Goal: Navigation & Orientation: Find specific page/section

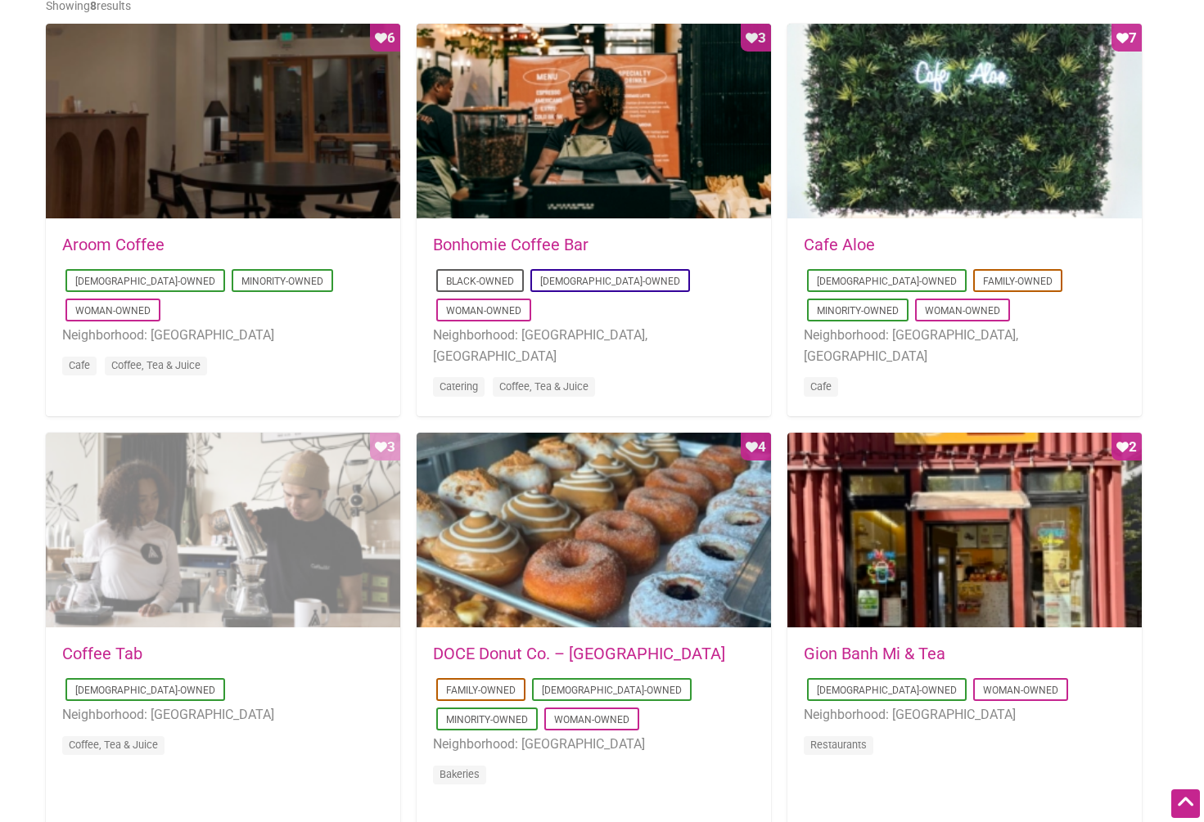
scroll to position [761, 0]
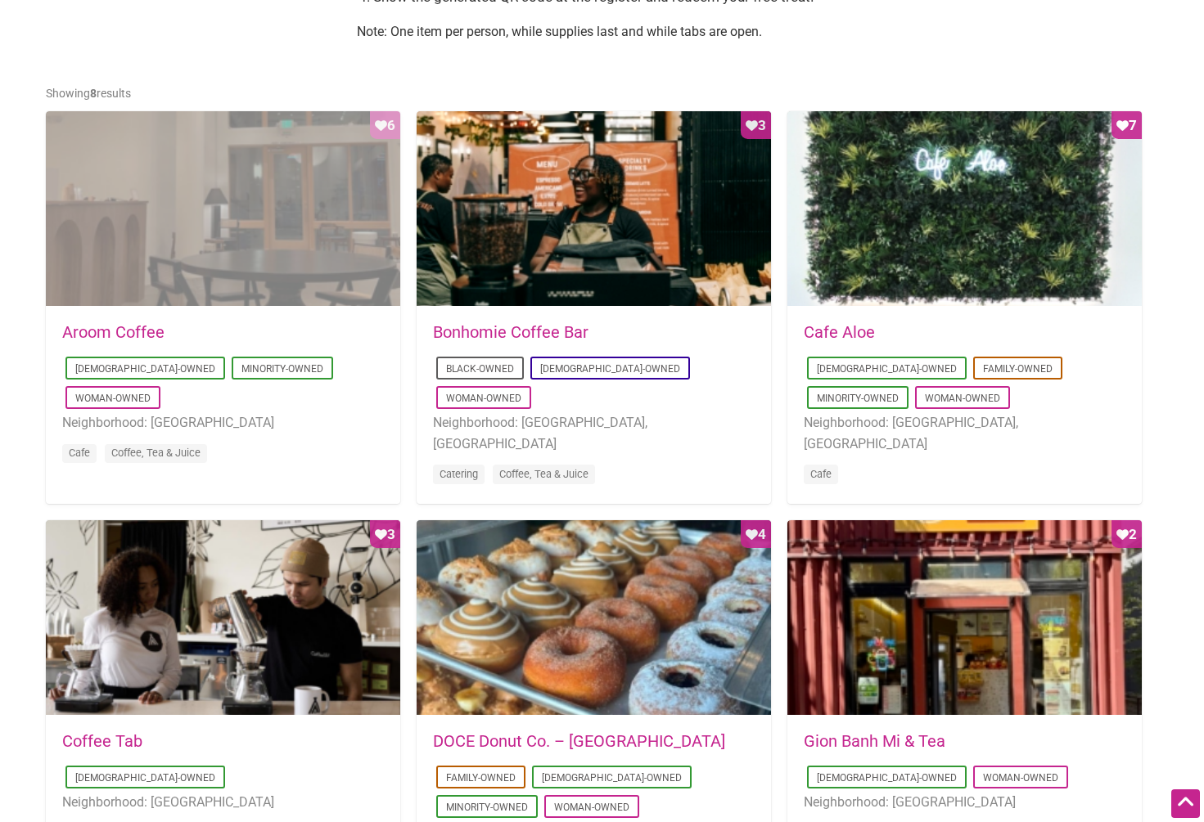
click at [205, 267] on div "Favorite Count 6" at bounding box center [223, 209] width 354 height 196
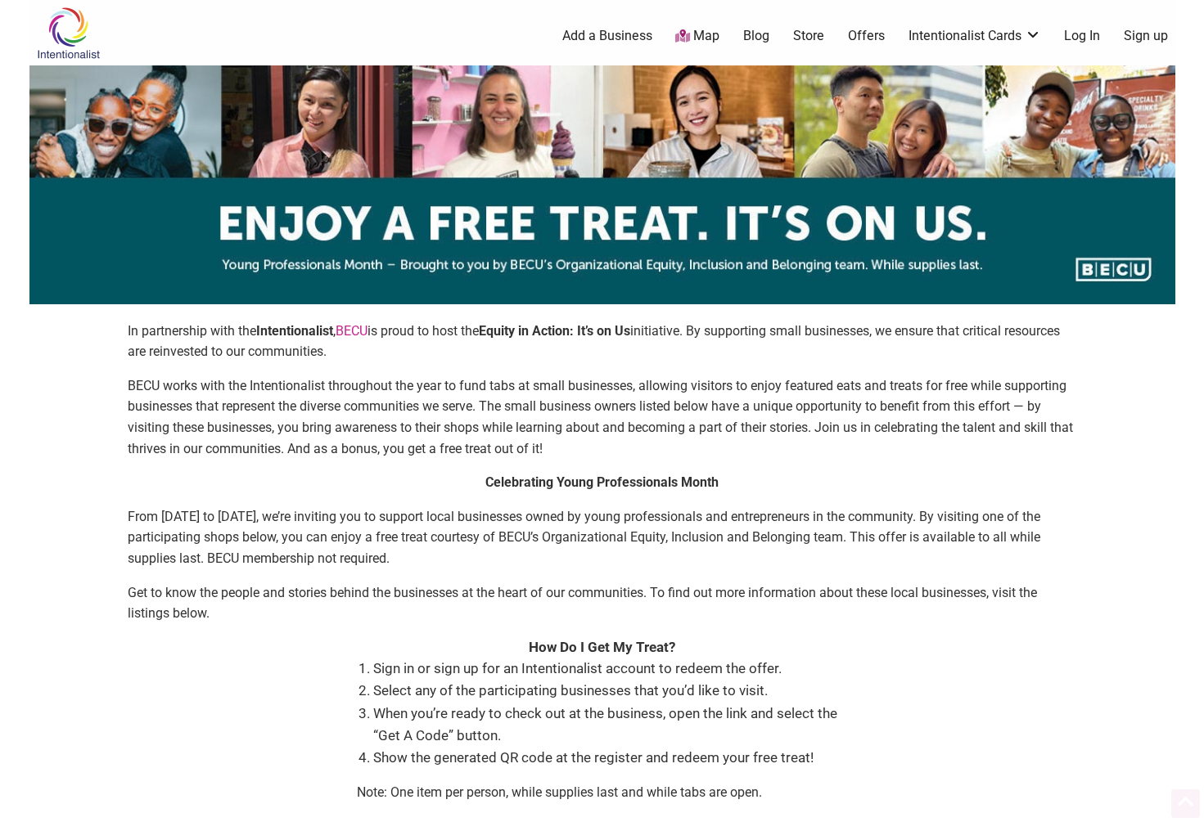
scroll to position [761, 0]
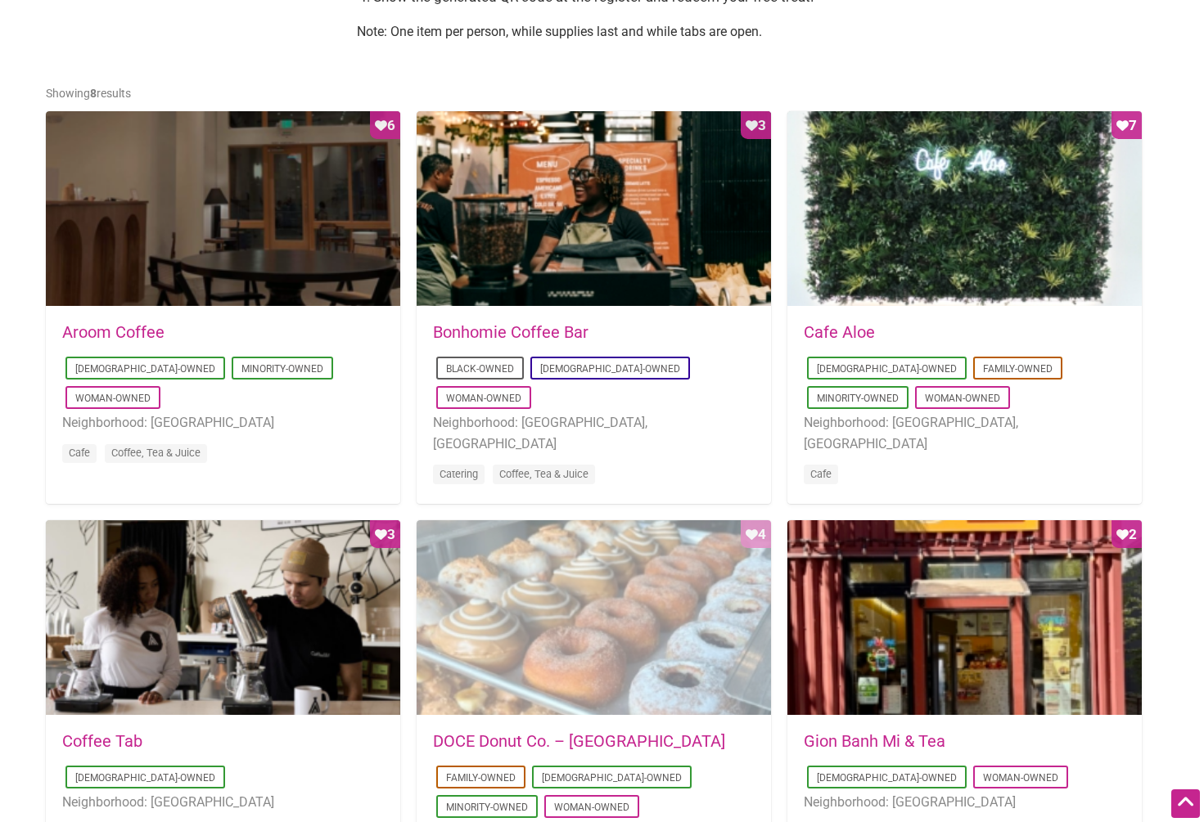
click at [511, 573] on div "Favorite Count 4" at bounding box center [594, 618] width 354 height 196
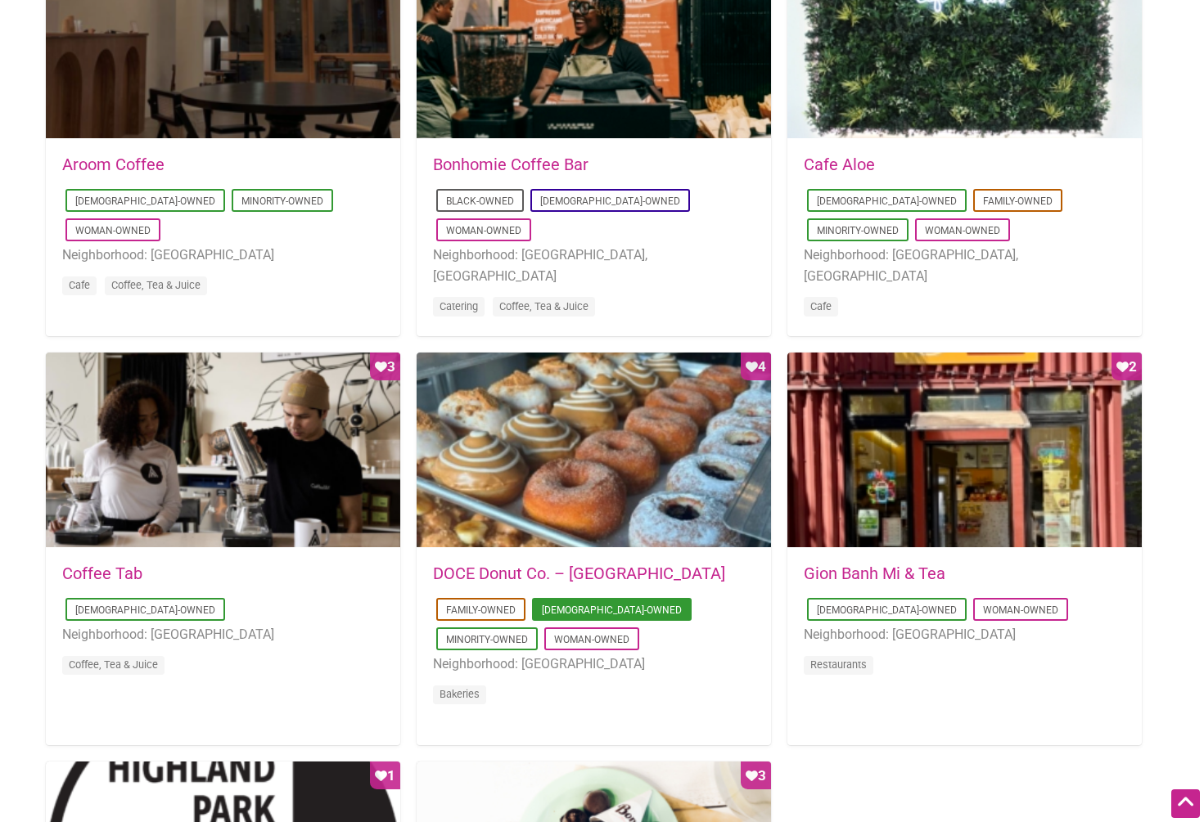
scroll to position [928, 0]
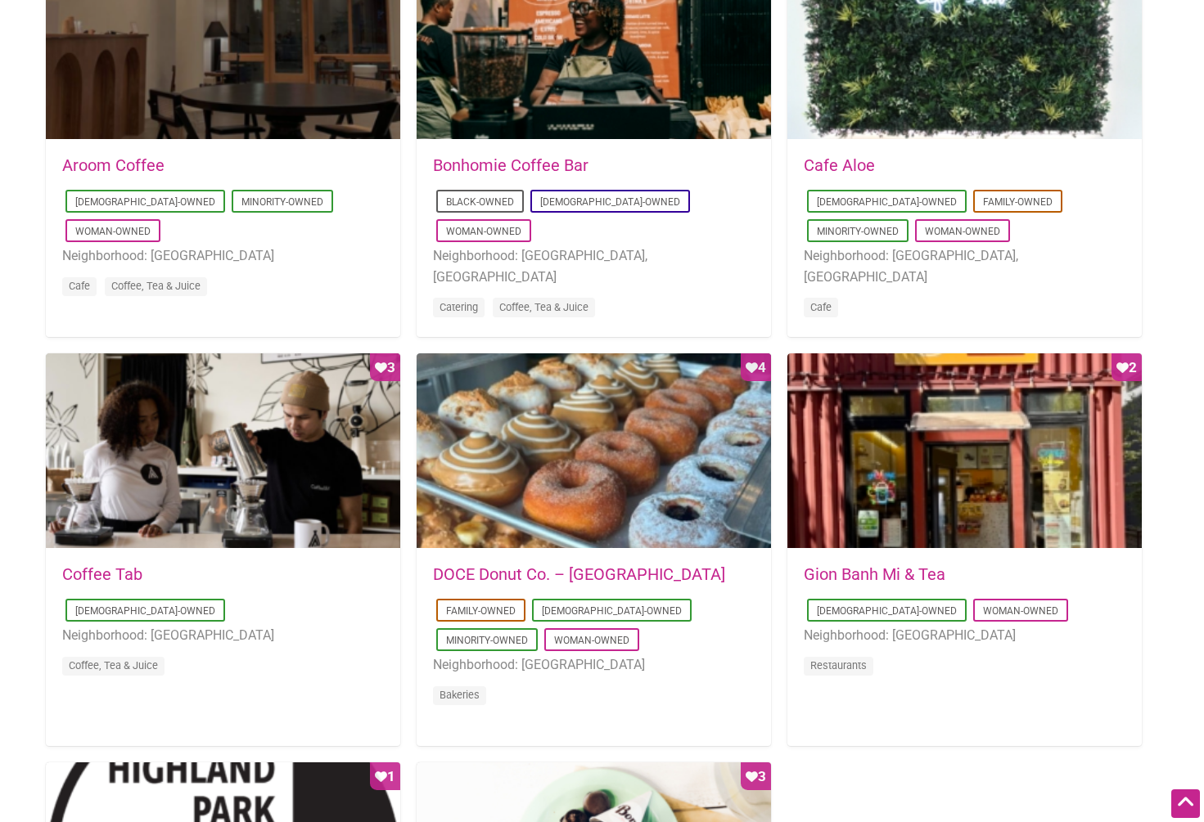
click at [101, 571] on link "Coffee Tab" at bounding box center [102, 575] width 80 height 20
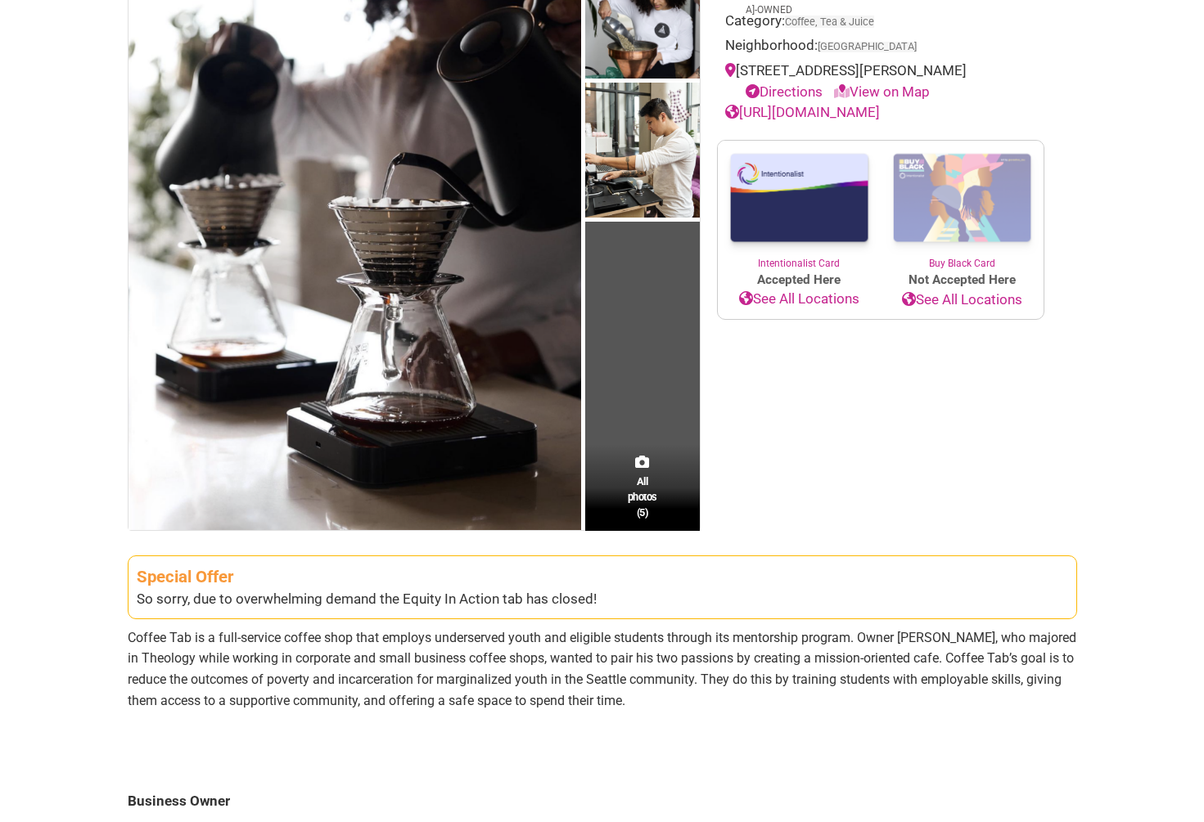
scroll to position [212, 0]
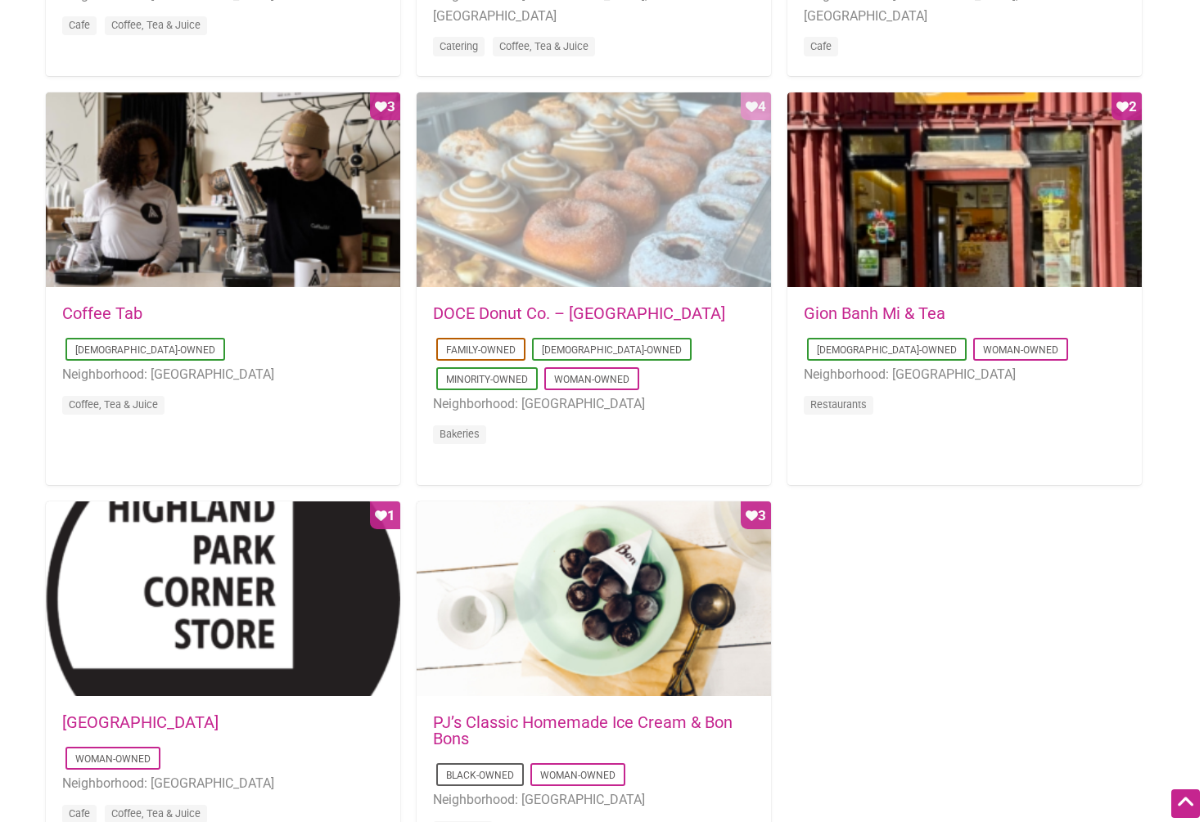
scroll to position [1205, 0]
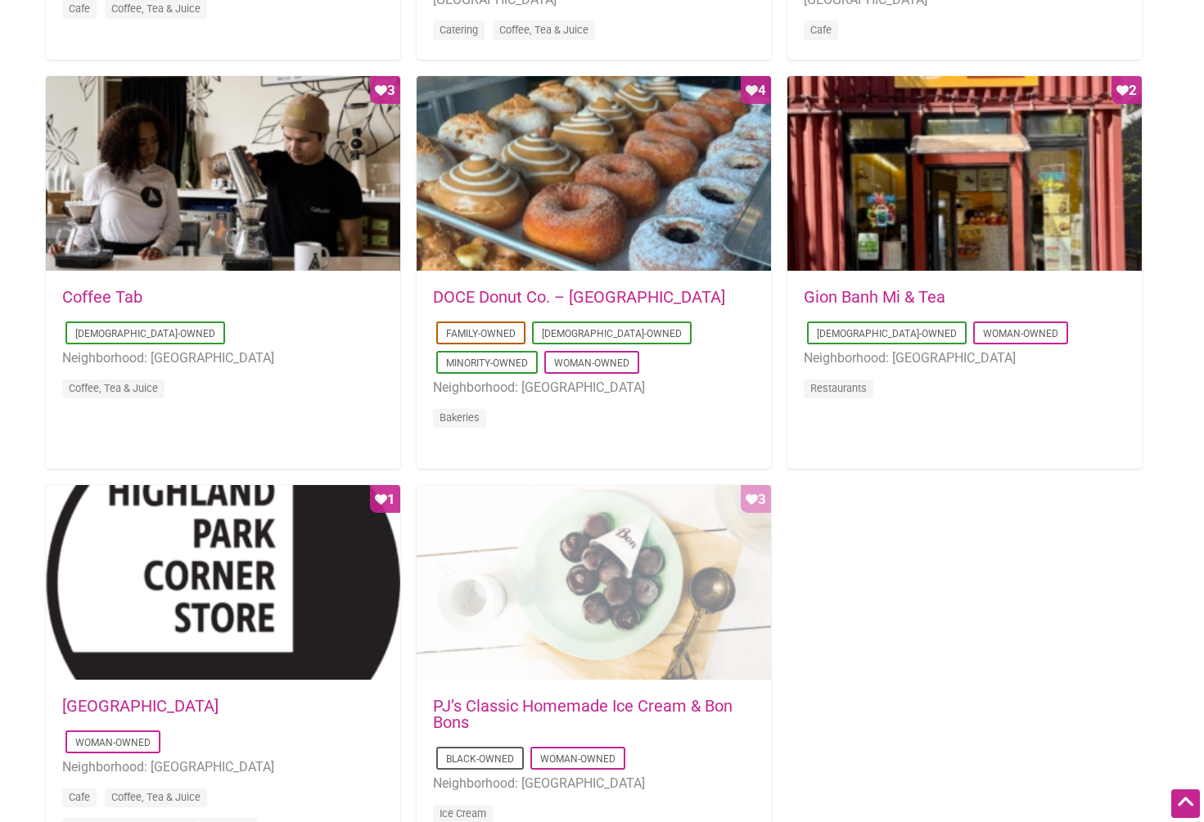
click at [552, 610] on div "Favorite Count 3" at bounding box center [594, 583] width 354 height 196
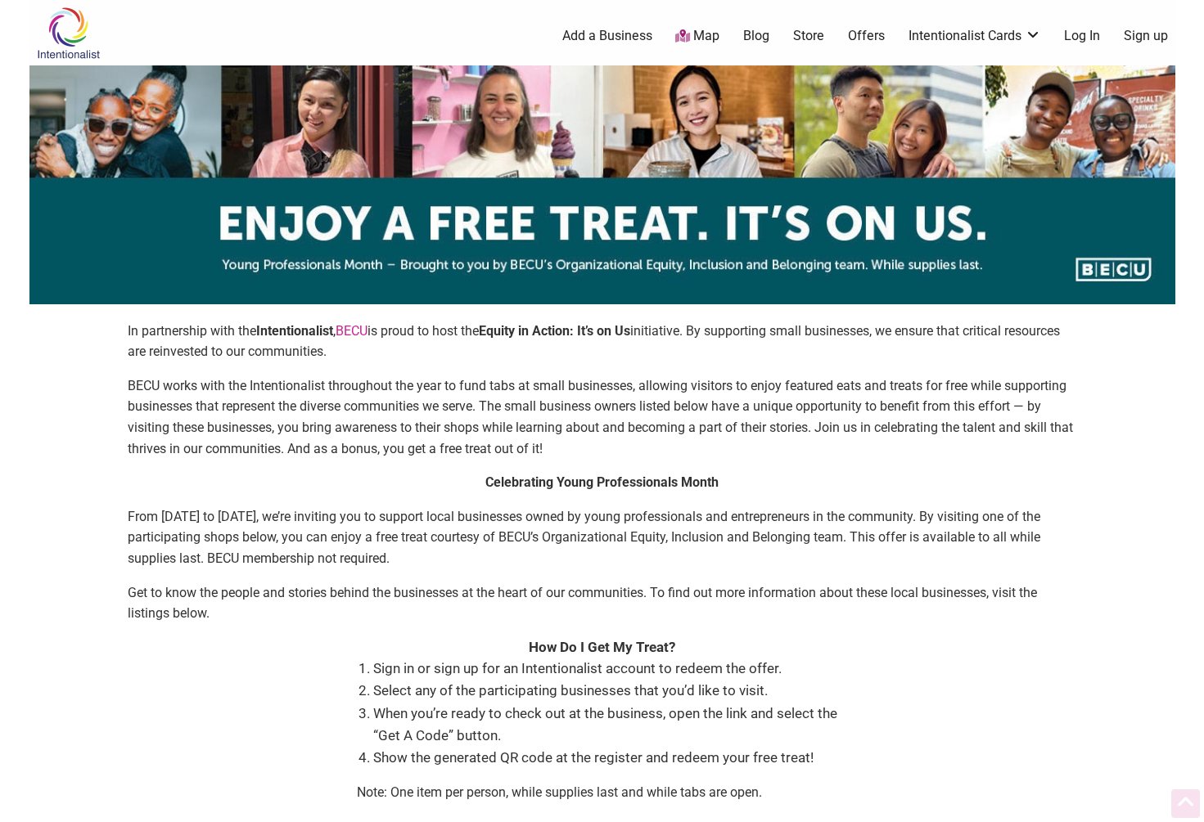
scroll to position [1205, 0]
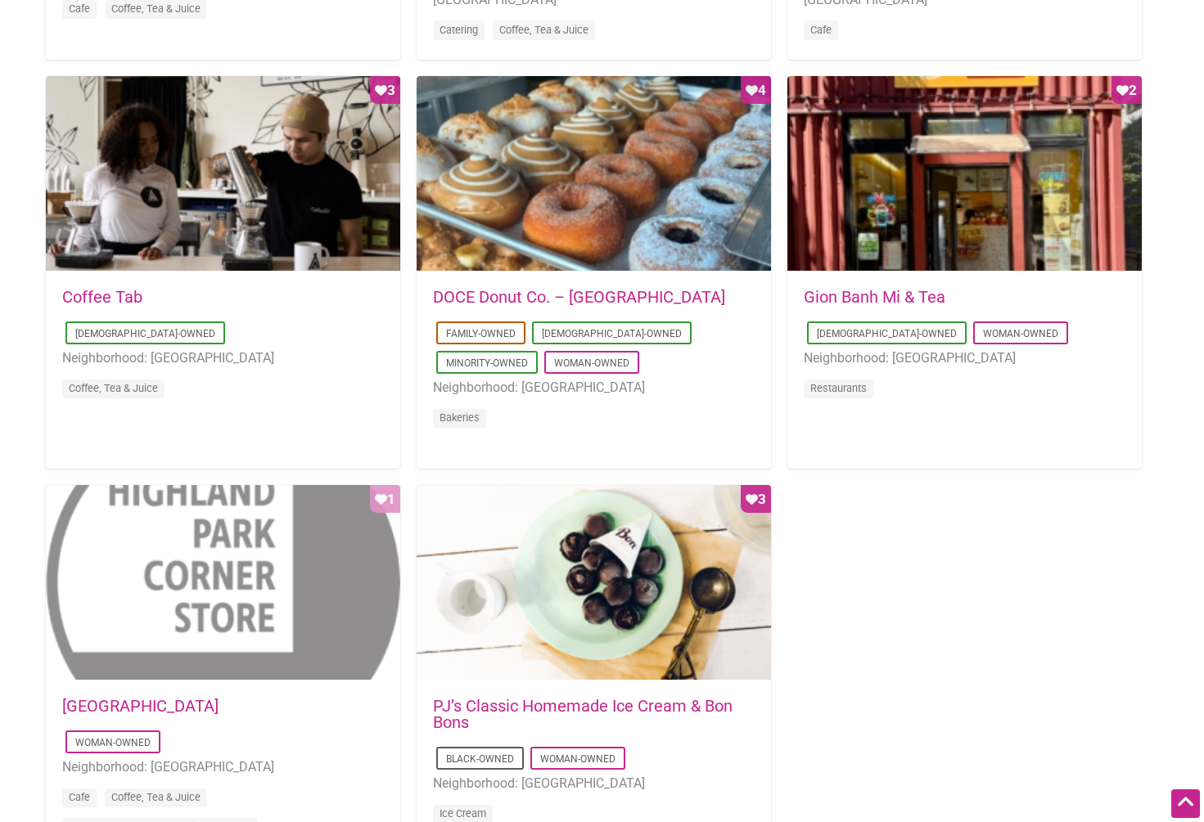
click at [237, 618] on div "Favorite Count 1" at bounding box center [223, 583] width 354 height 196
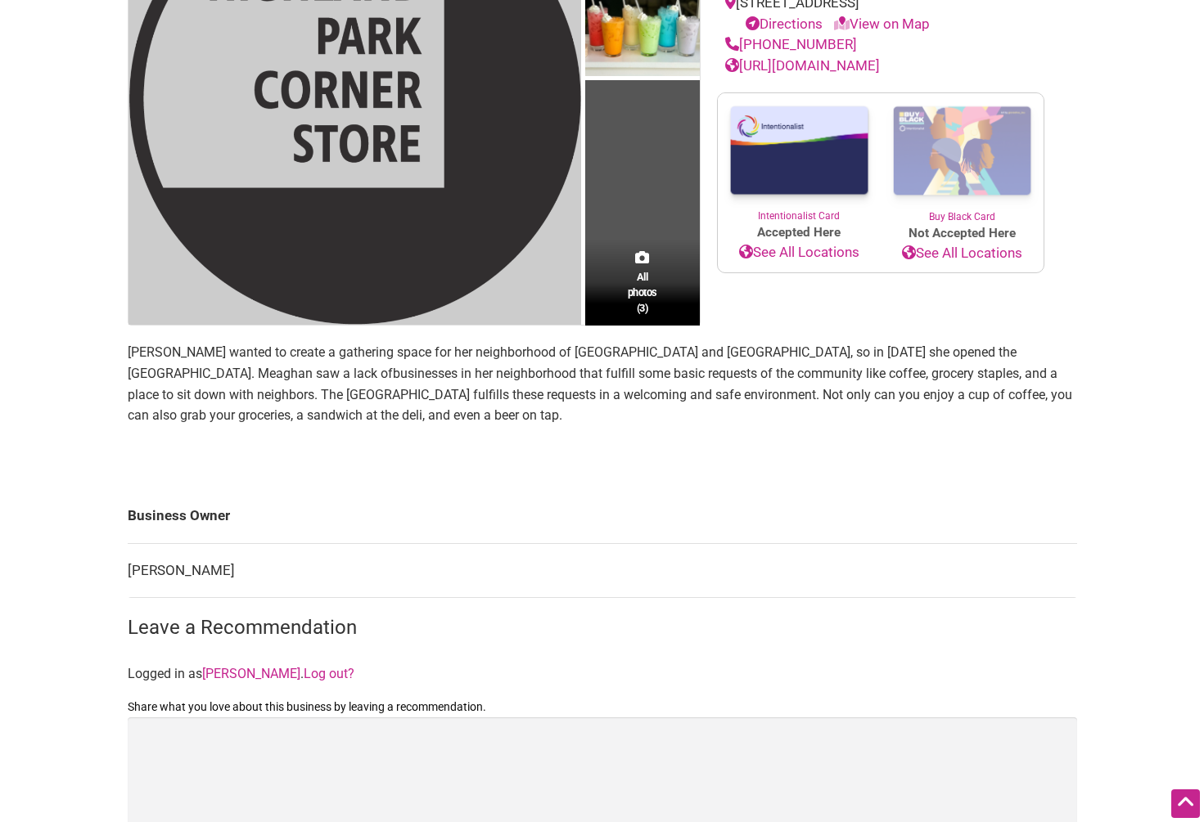
scroll to position [480, 0]
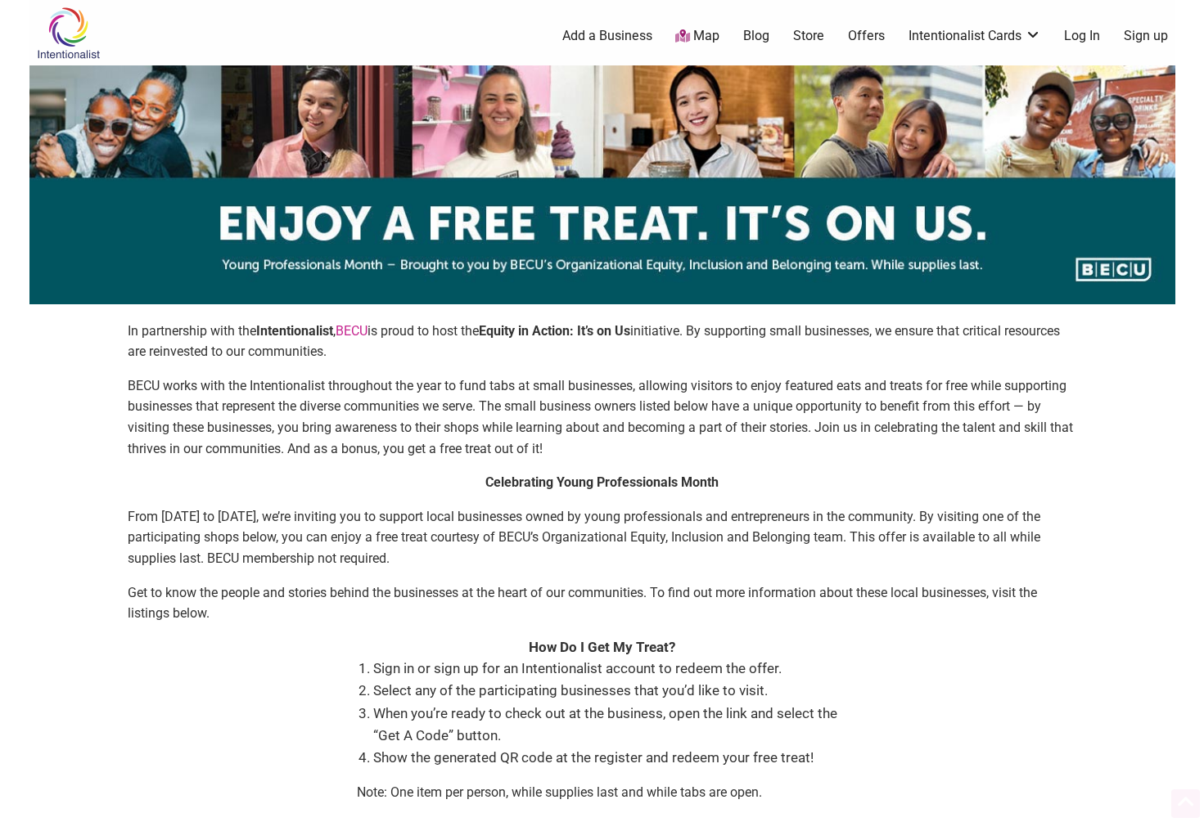
scroll to position [1205, 0]
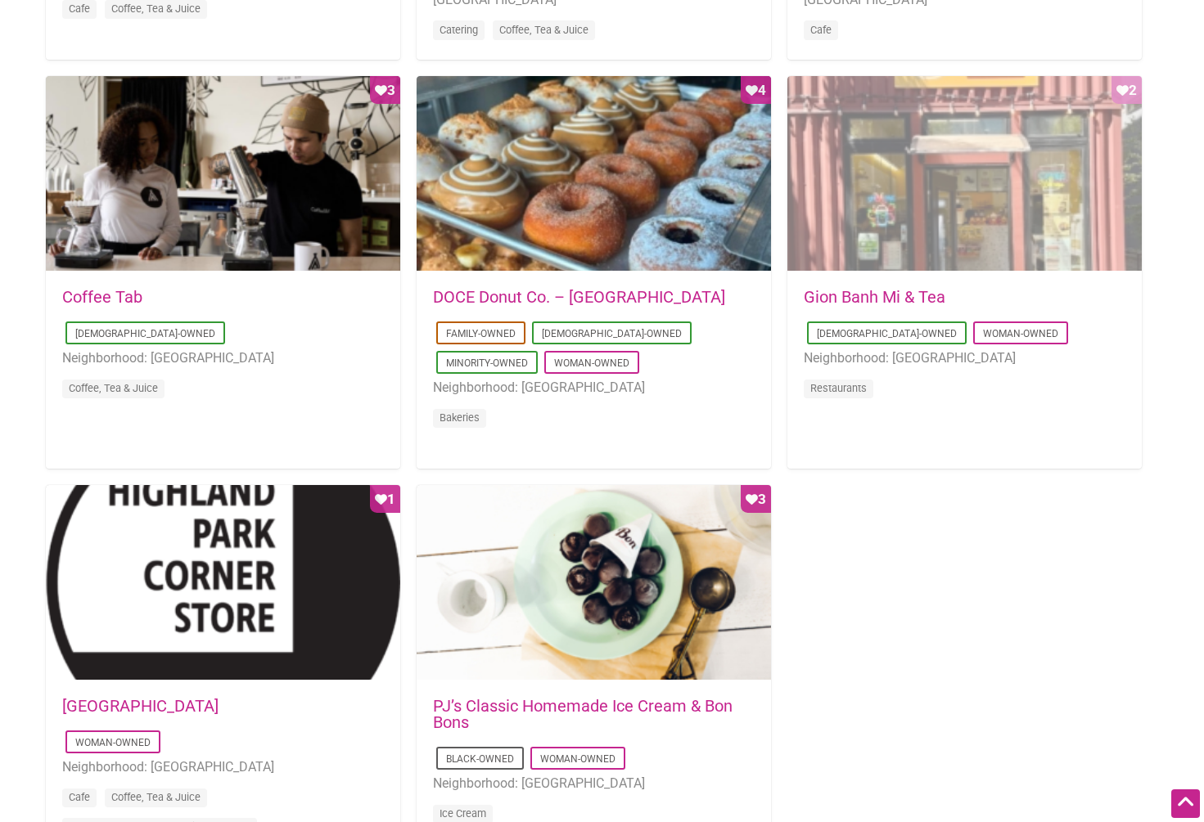
click at [976, 184] on div "Favorite Count 2" at bounding box center [964, 174] width 354 height 196
